Goal: Use online tool/utility: Utilize a website feature to perform a specific function

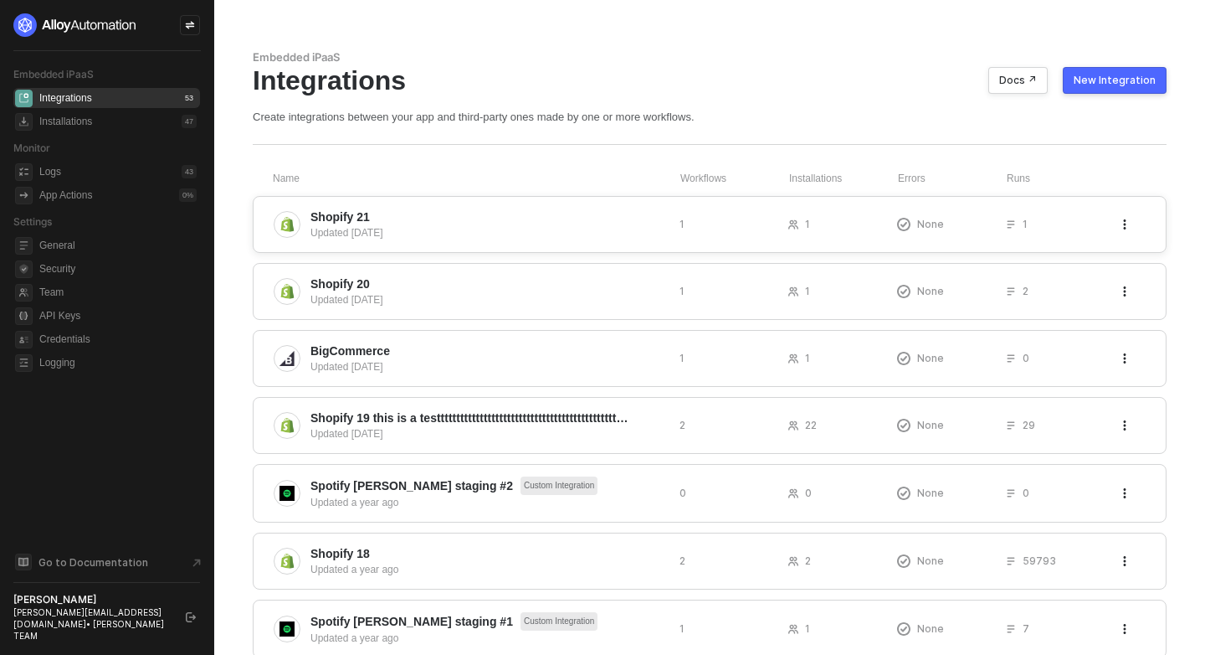
click at [805, 223] on span "1" at bounding box center [807, 224] width 5 height 14
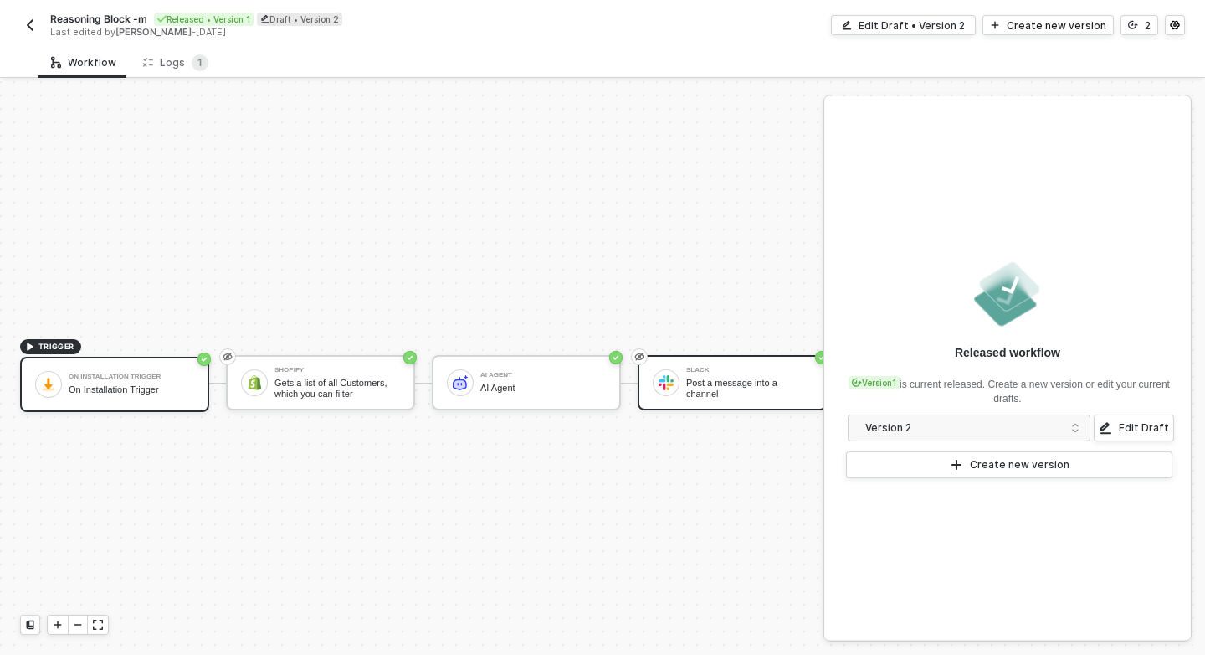
scroll to position [31, 0]
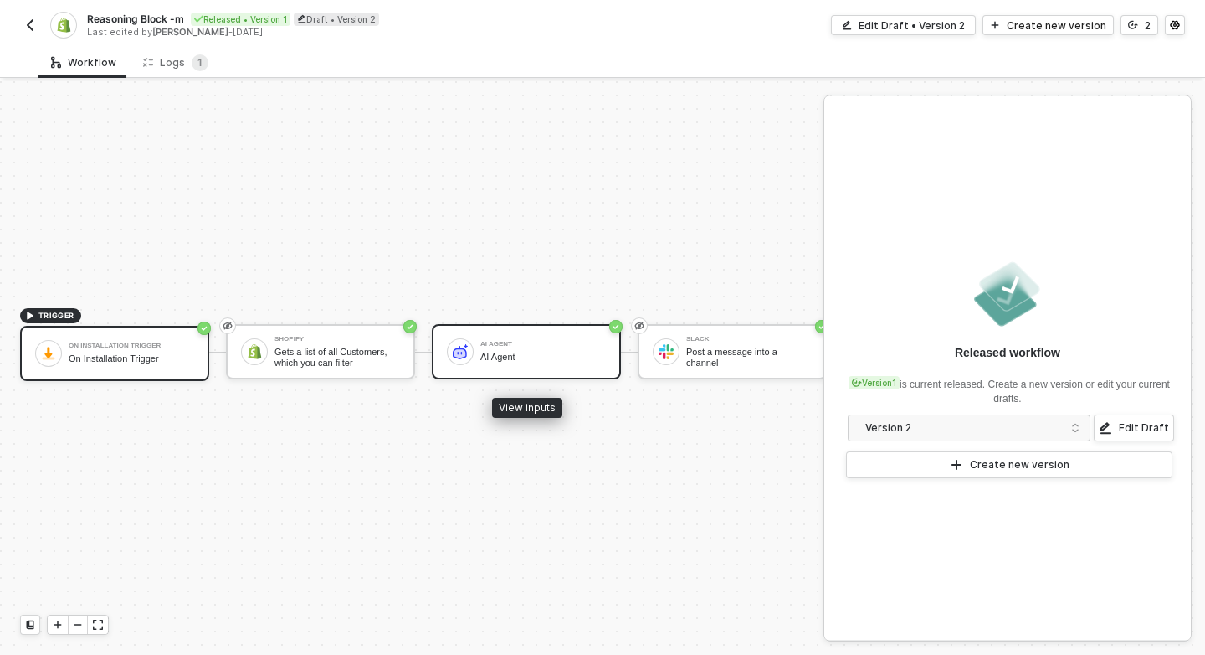
click at [442, 343] on div "AI Agent AI Agent" at bounding box center [526, 351] width 189 height 55
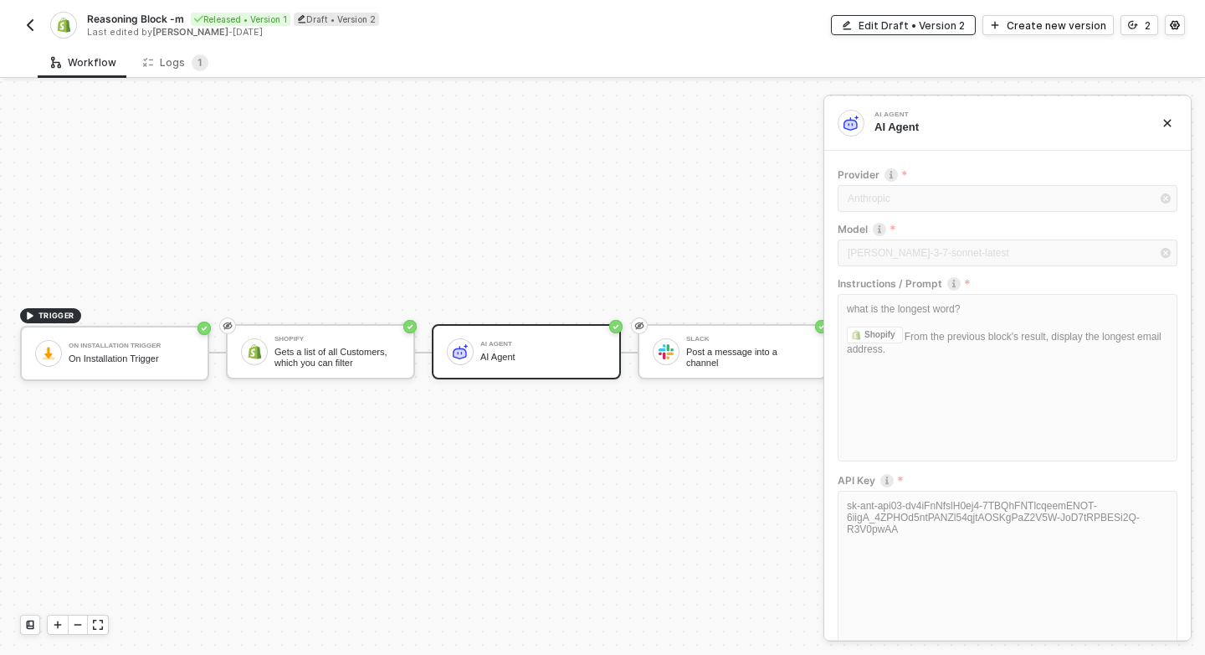
click at [934, 28] on div "Edit Draft • Version 2" at bounding box center [912, 25] width 106 height 14
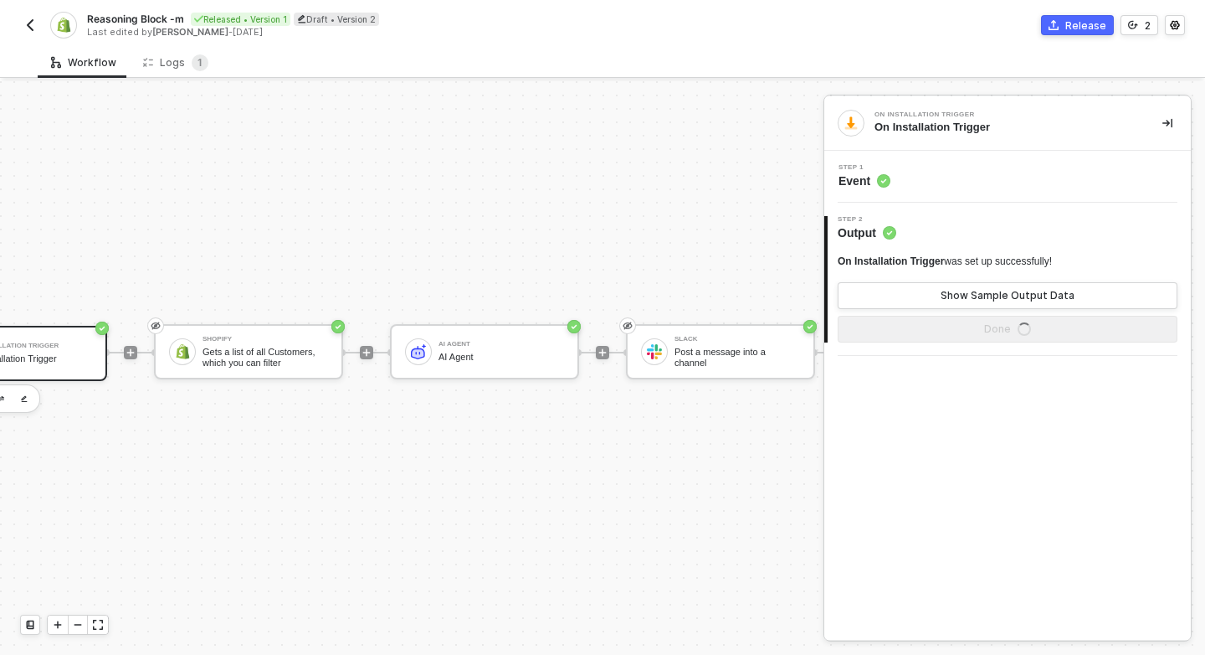
scroll to position [31, 103]
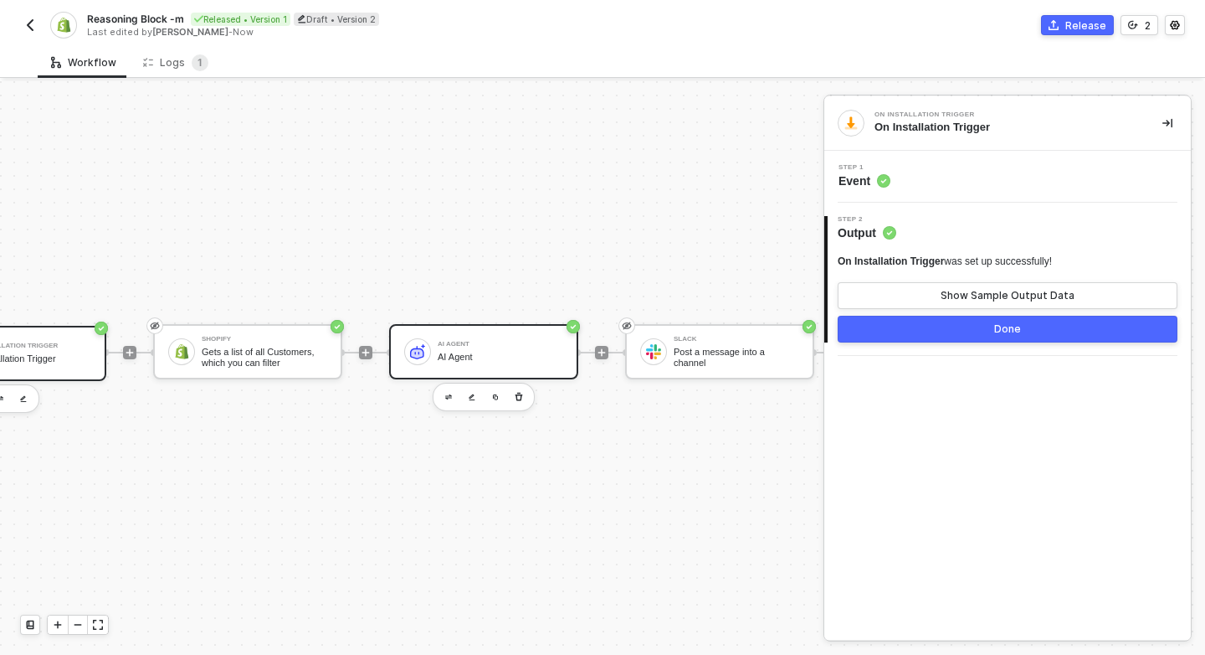
click at [519, 367] on div "AI Agent AI Agent" at bounding box center [483, 351] width 189 height 55
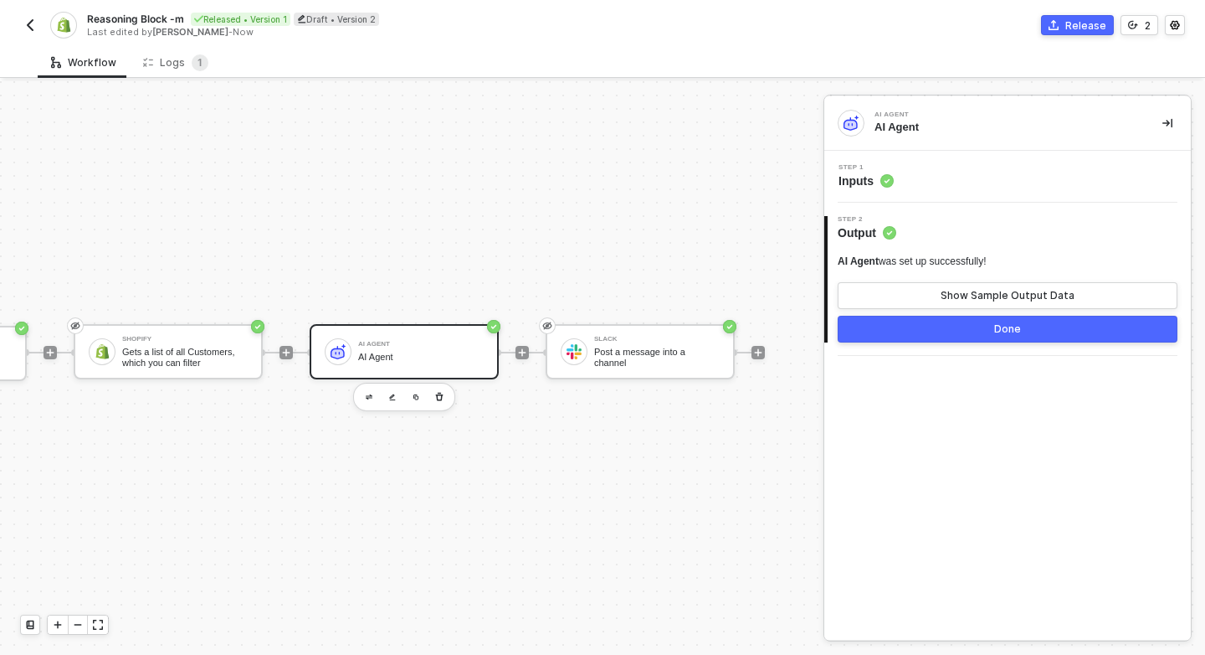
click at [963, 175] on div "Step 1 Inputs" at bounding box center [1010, 176] width 362 height 25
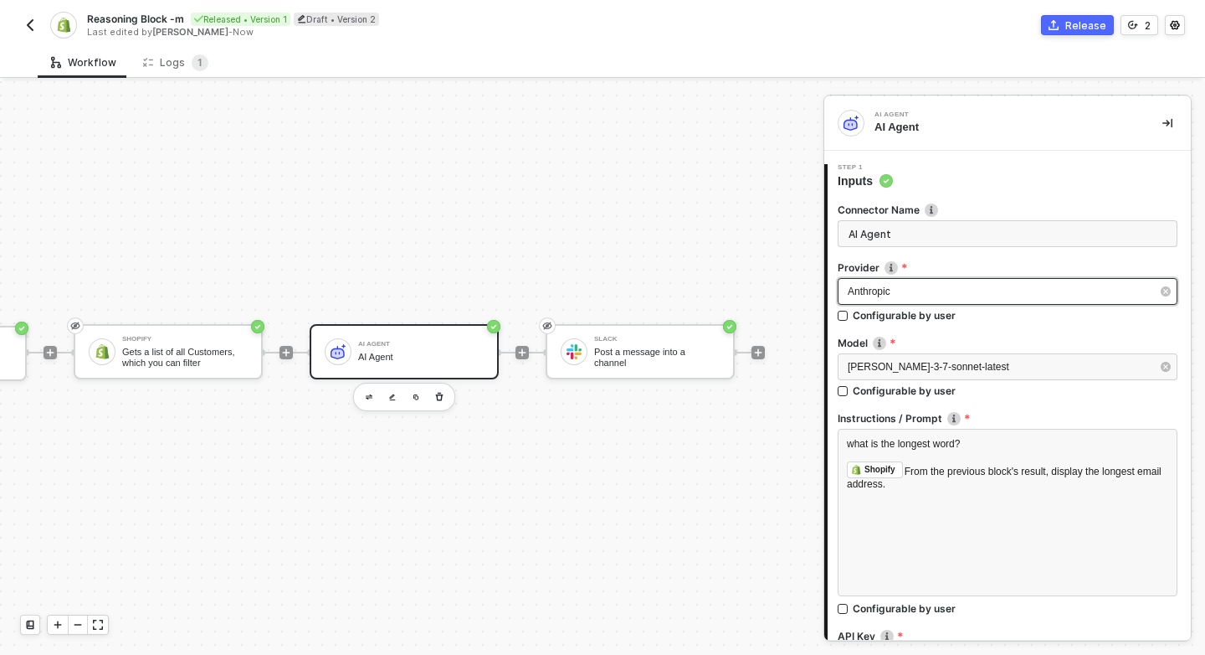
click at [978, 299] on div "Anthropic" at bounding box center [1008, 291] width 340 height 27
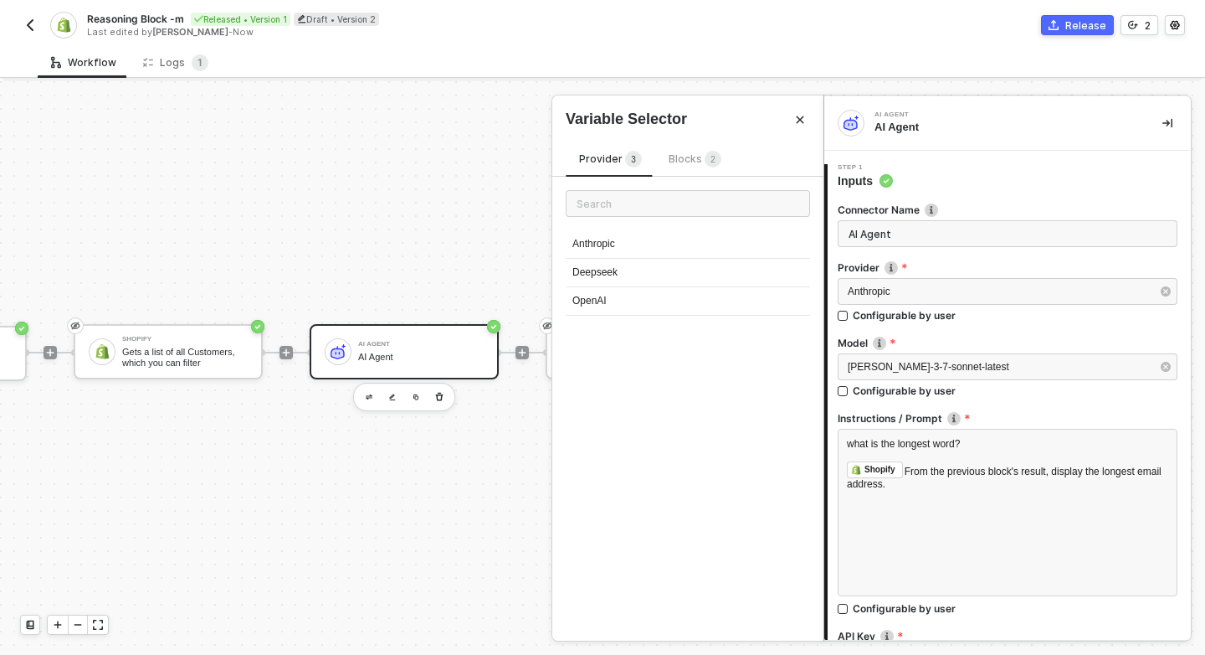
click at [1018, 344] on label "Model" at bounding box center [1008, 343] width 340 height 14
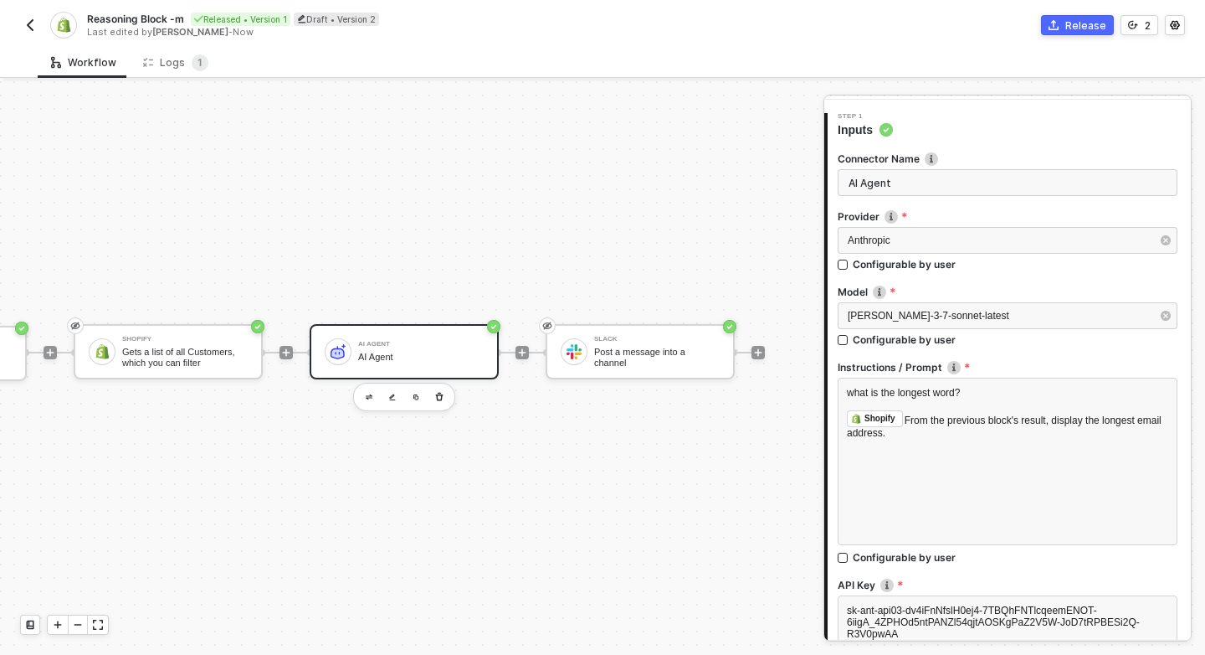
scroll to position [59, 0]
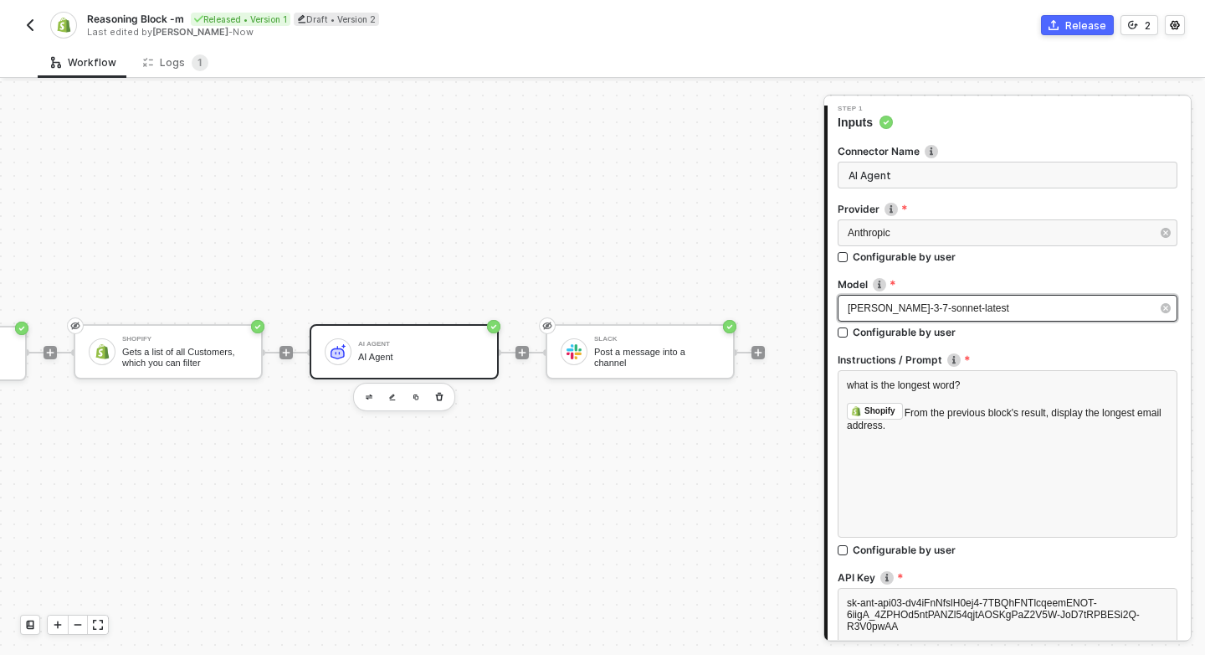
click at [1020, 301] on div "claude-3-7-sonnet-latest" at bounding box center [999, 308] width 303 height 16
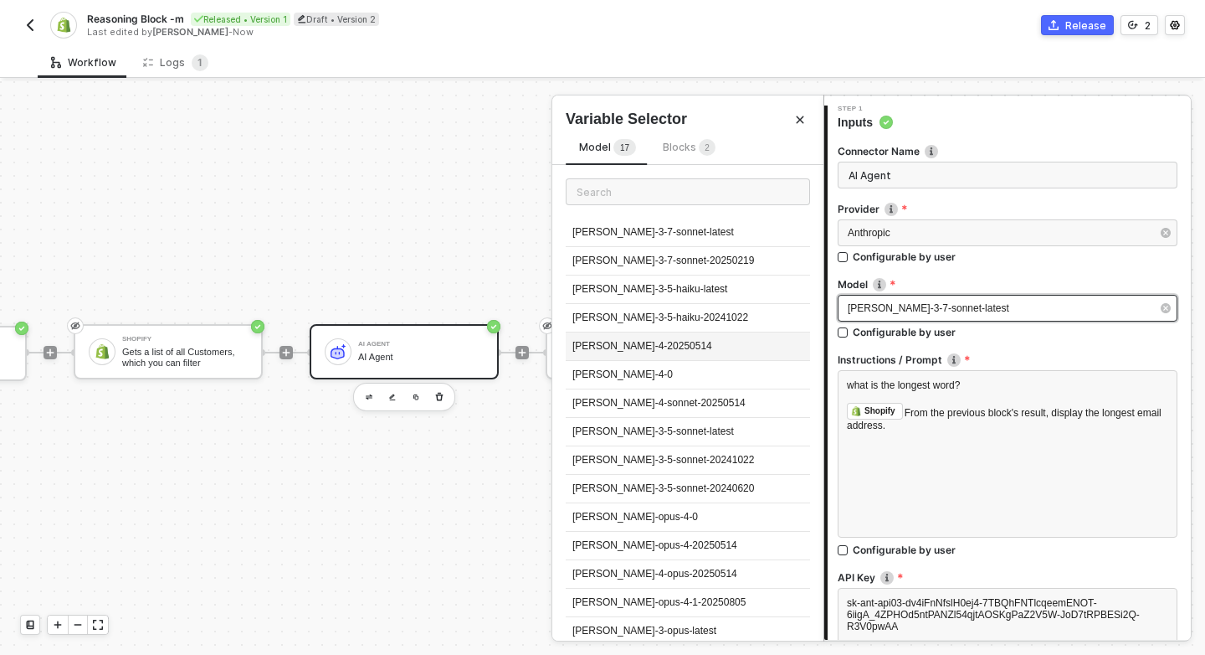
scroll to position [0, 0]
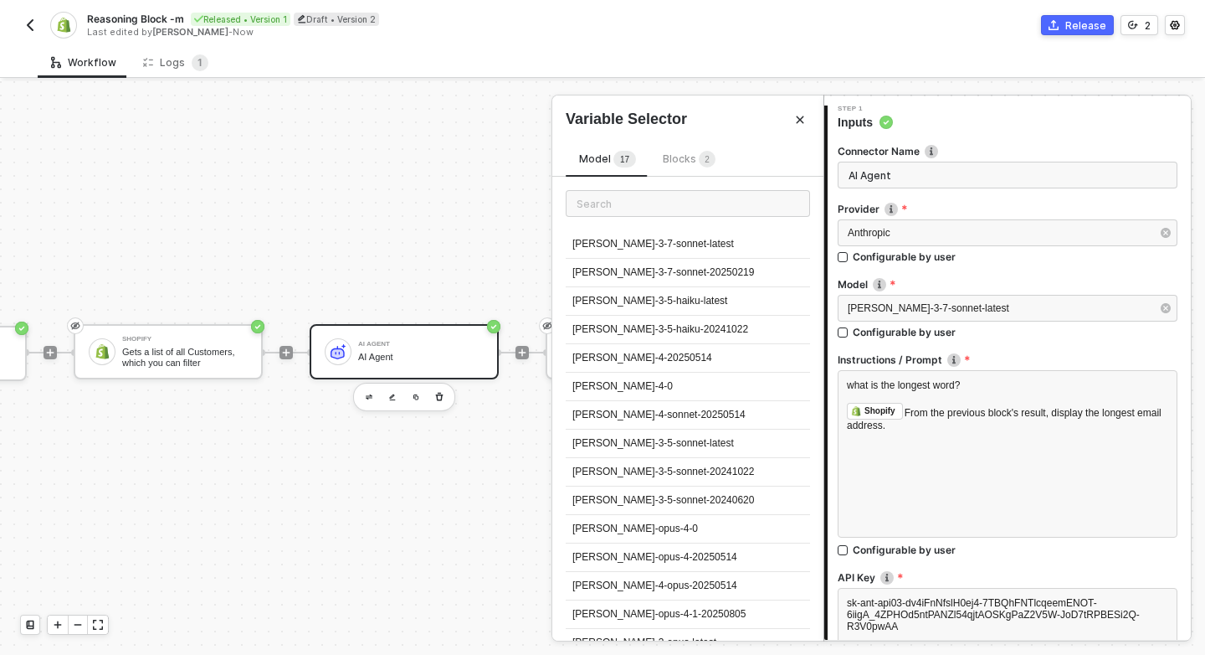
click at [699, 164] on span "2" at bounding box center [707, 160] width 17 height 18
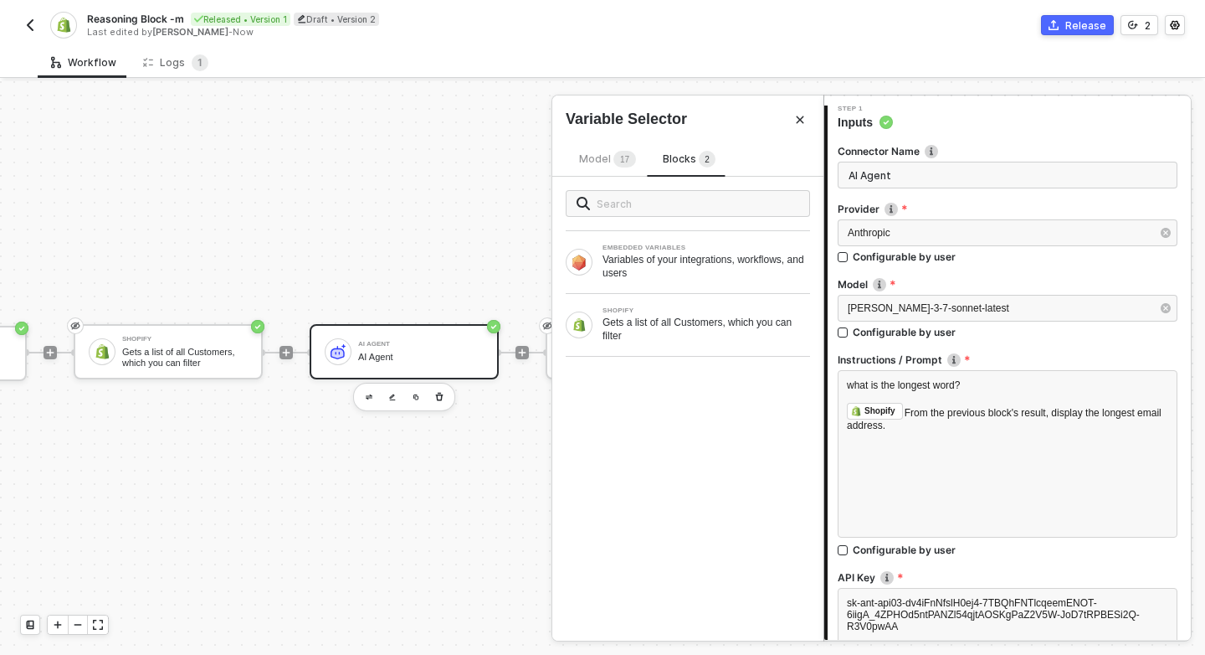
click at [620, 165] on span "1" at bounding box center [622, 160] width 5 height 17
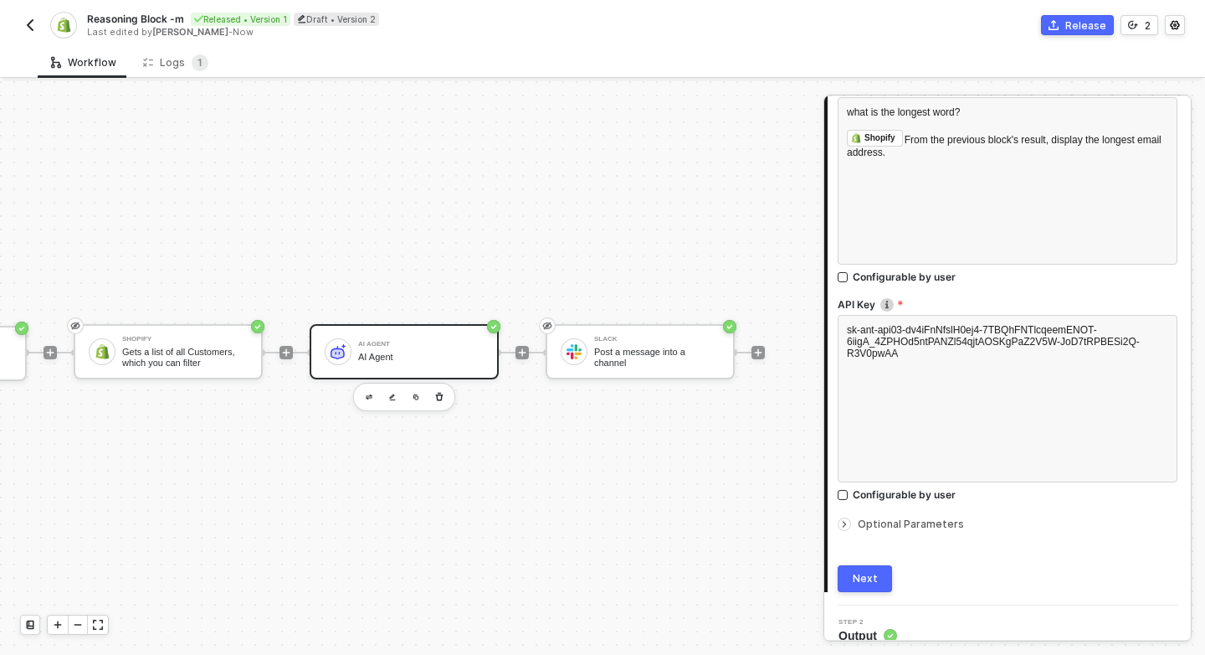
scroll to position [341, 0]
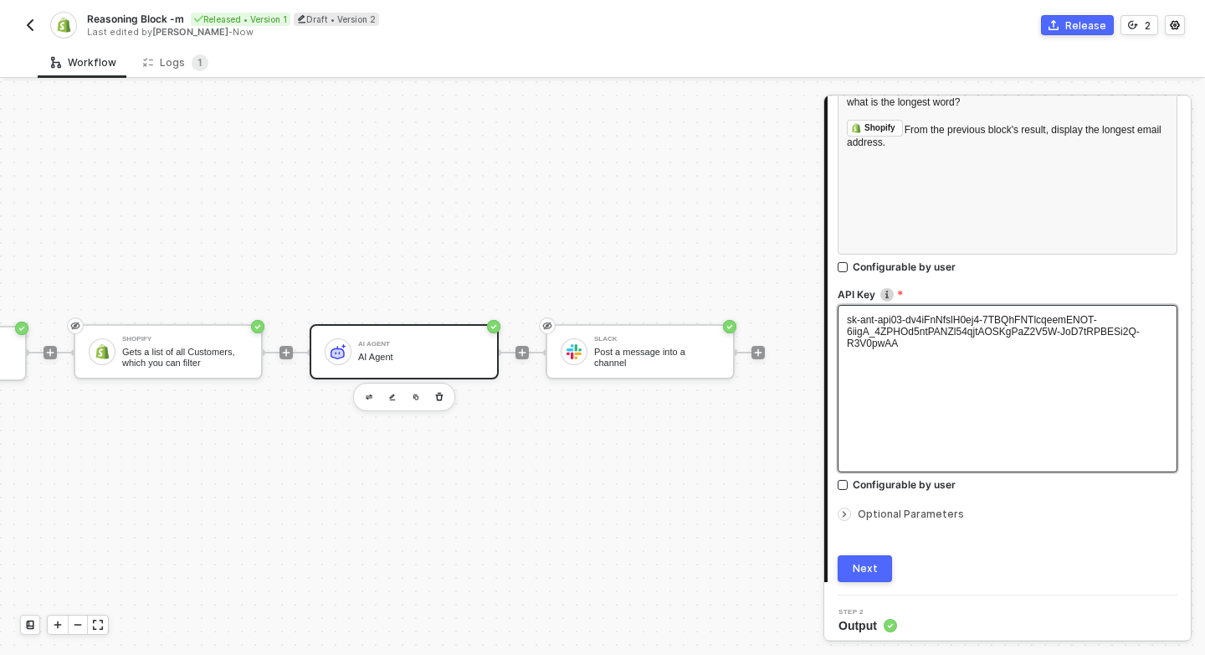
click at [922, 383] on div "sk-ant-api03-dv4iFnNfslH0ej4-7TBQhFNTlcqeemENOT-6iigA_4ZPHOd5ntPANZl54qjtAOSKgP…" at bounding box center [1008, 388] width 340 height 167
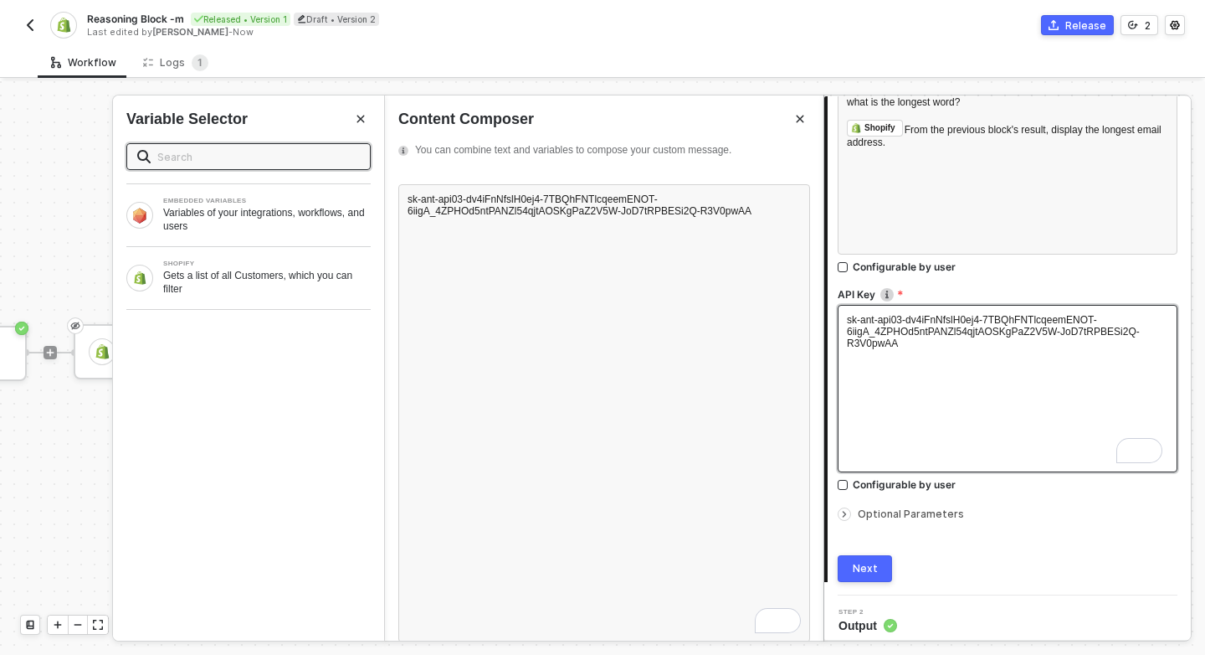
scroll to position [349, 0]
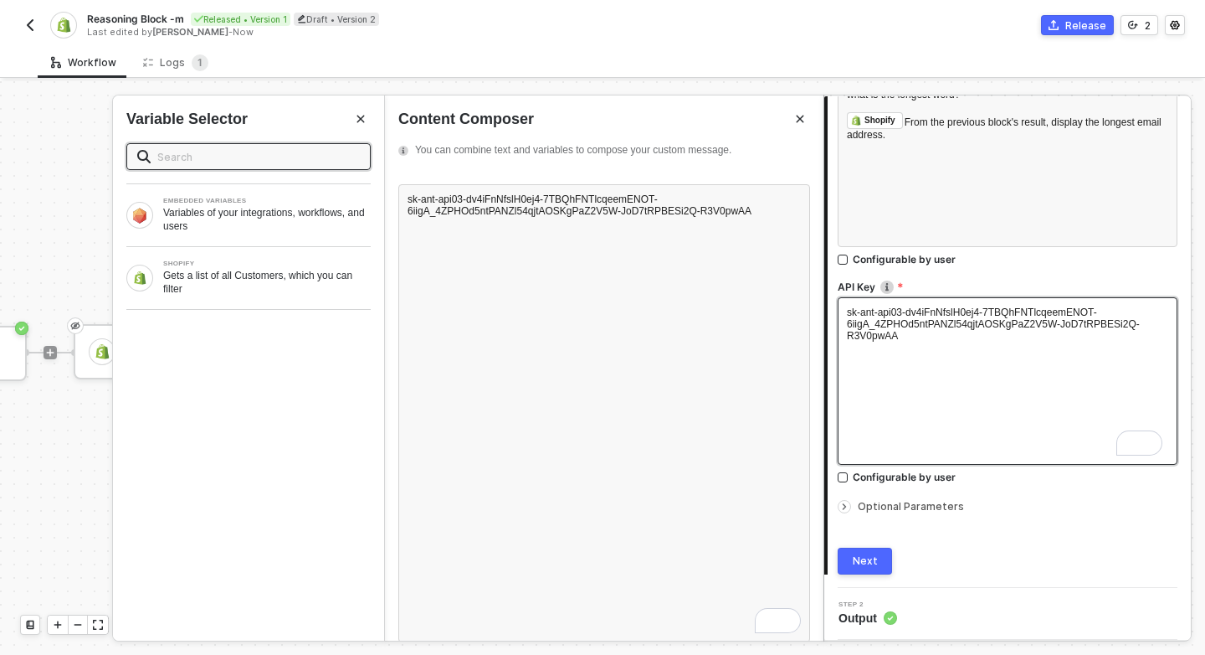
type input "x"
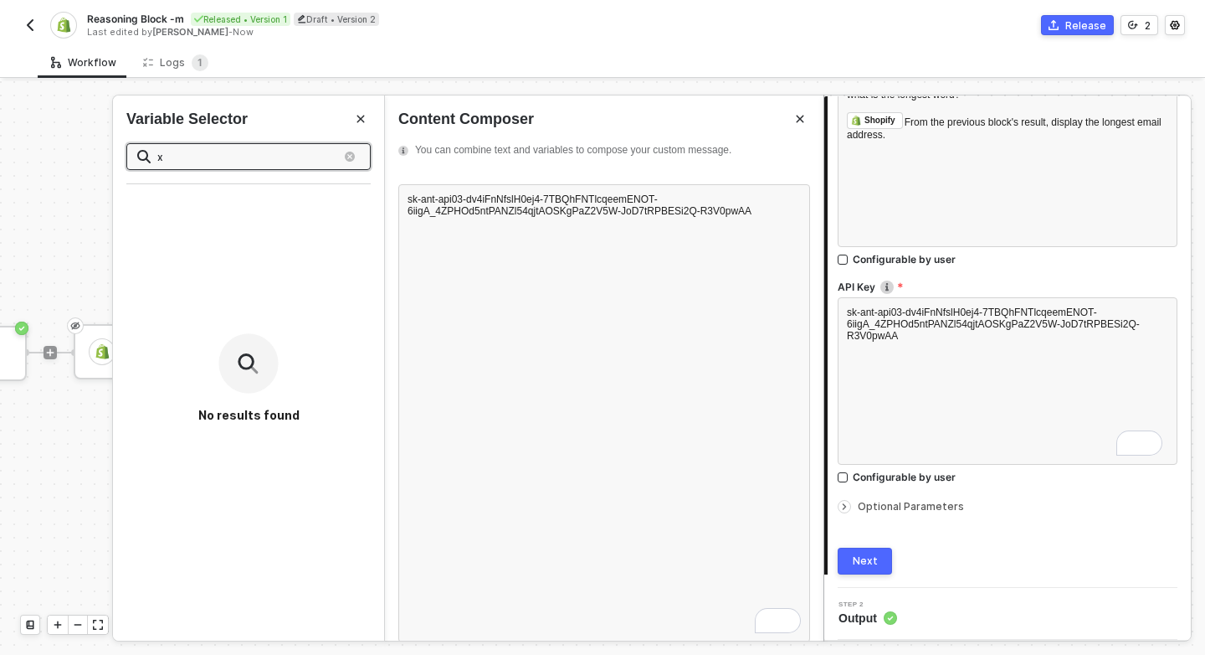
click at [949, 280] on label "API Key" at bounding box center [1008, 287] width 340 height 14
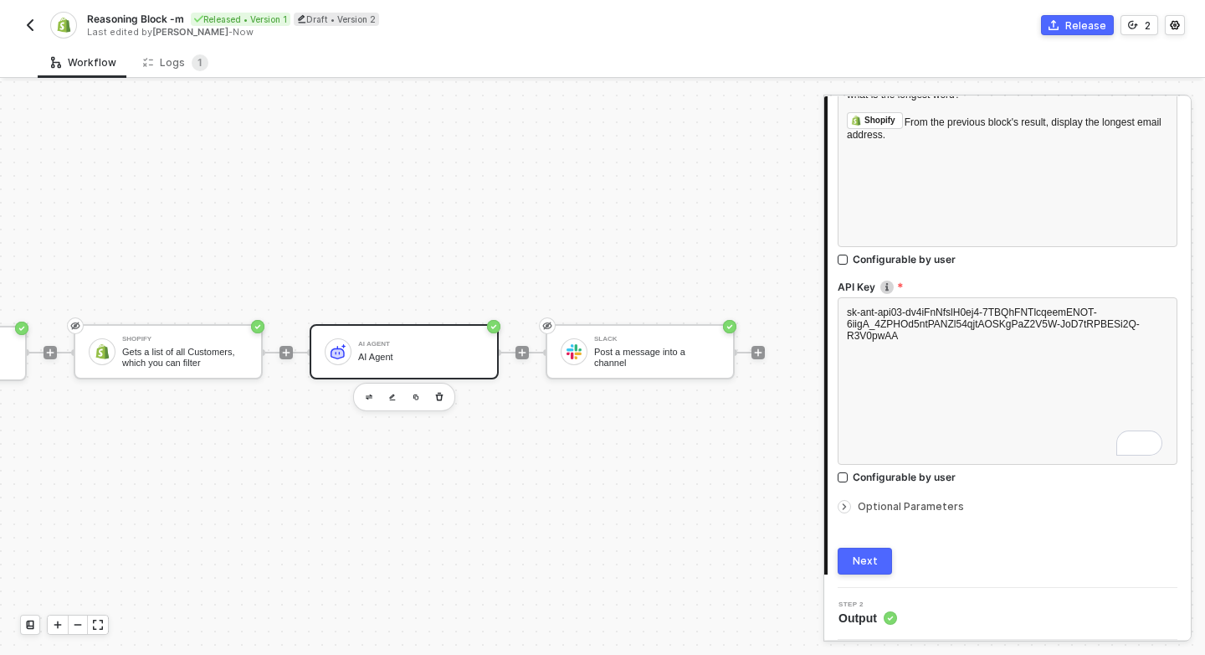
click at [925, 503] on span "Optional Parameters" at bounding box center [911, 506] width 106 height 13
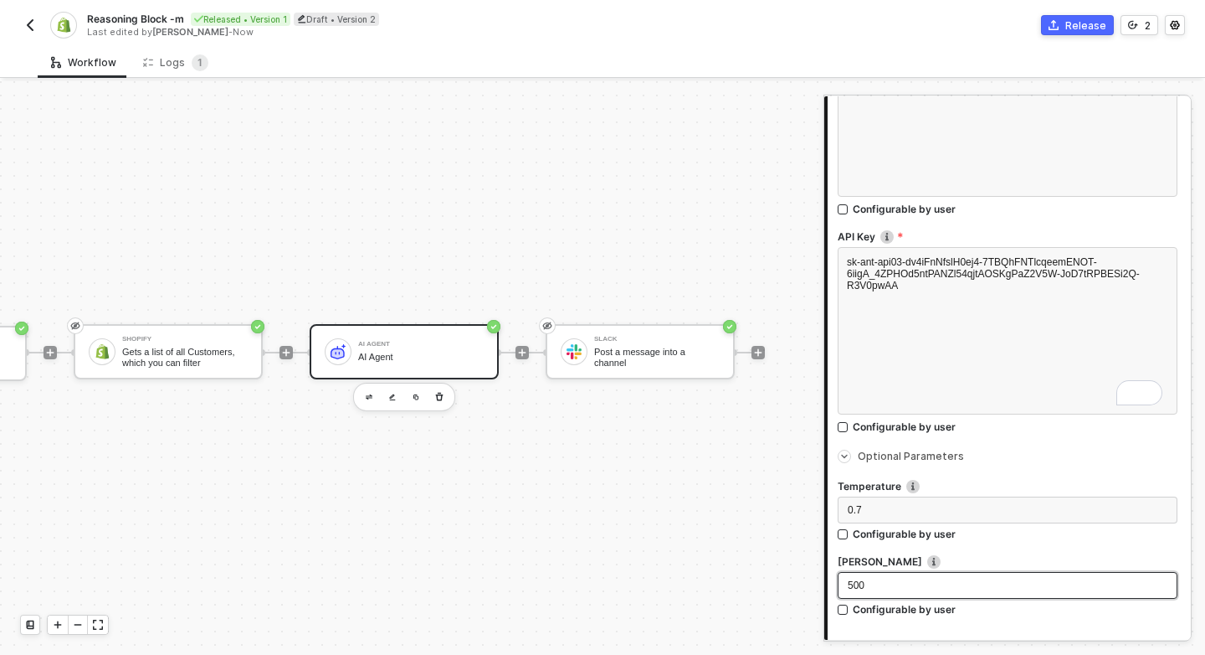
scroll to position [513, 0]
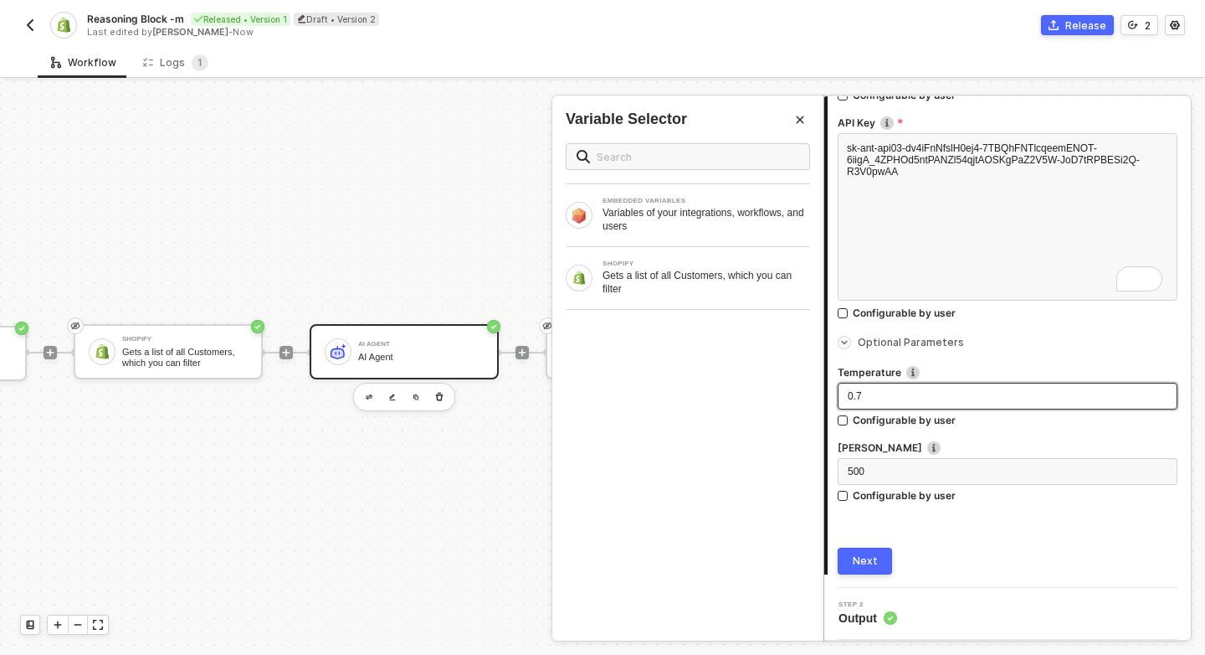
click at [887, 394] on div "0.7" at bounding box center [1008, 396] width 320 height 16
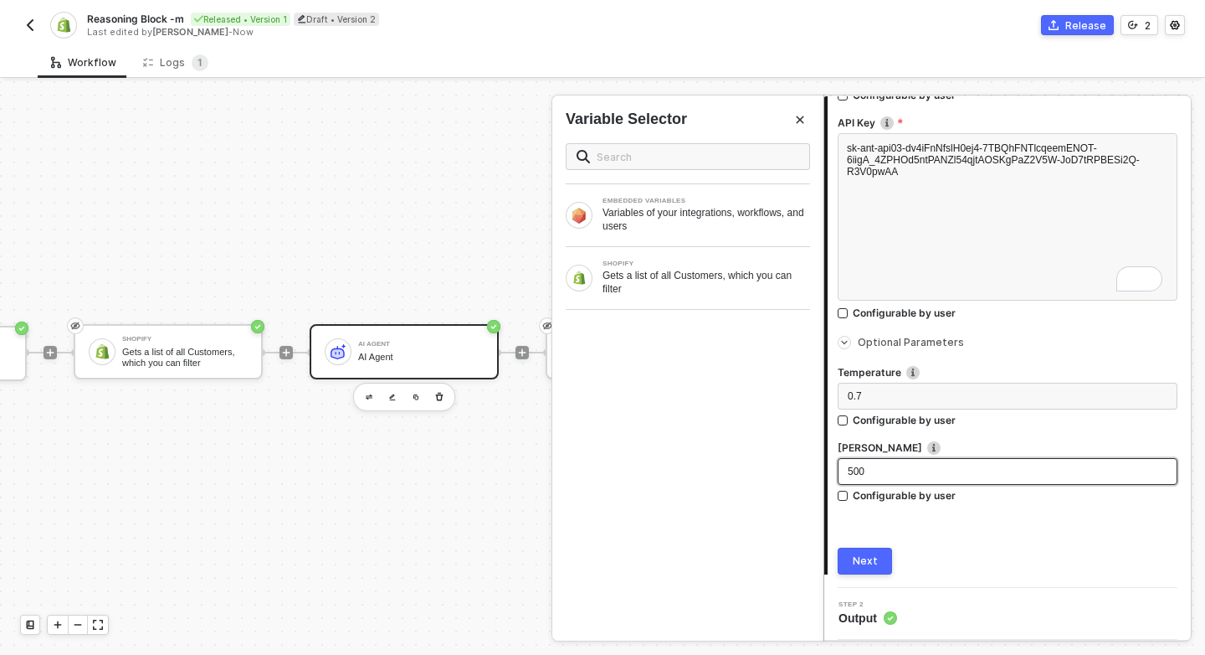
click at [897, 476] on div "500" at bounding box center [1008, 472] width 320 height 16
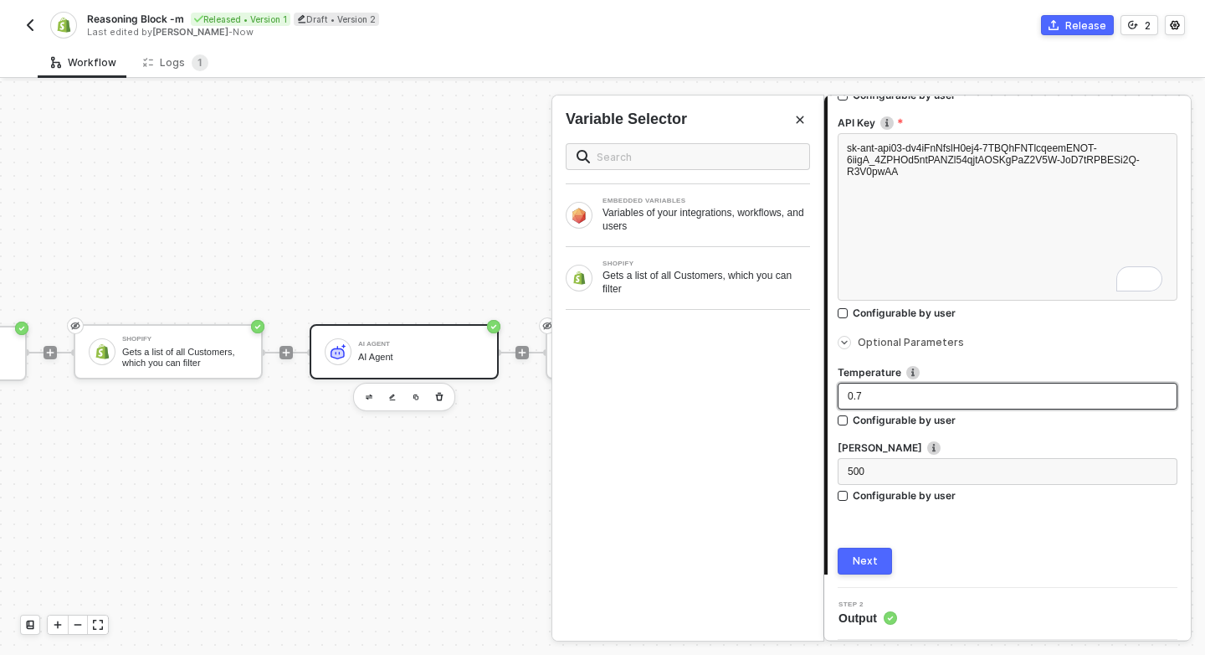
click at [896, 408] on div "0.7" at bounding box center [1008, 396] width 340 height 27
